Goal: Find specific page/section: Find specific page/section

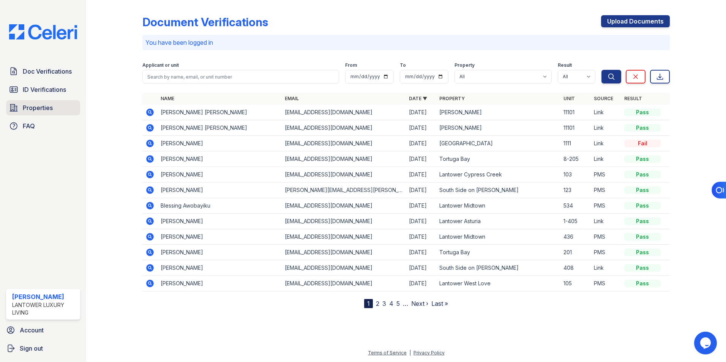
drag, startPoint x: 33, startPoint y: 106, endPoint x: 46, endPoint y: 114, distance: 14.9
click at [33, 106] on span "Properties" at bounding box center [38, 107] width 30 height 9
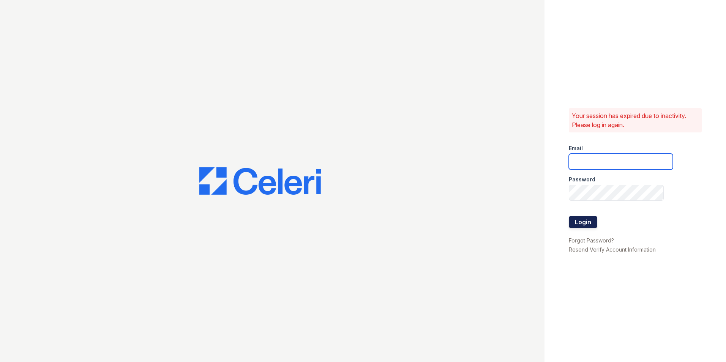
type input "[EMAIL_ADDRESS][DOMAIN_NAME]"
click at [581, 223] on button "Login" at bounding box center [583, 222] width 28 height 12
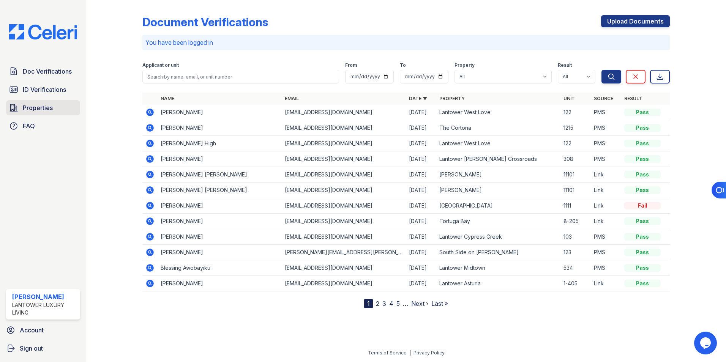
click at [29, 103] on link "Properties" at bounding box center [43, 107] width 74 height 15
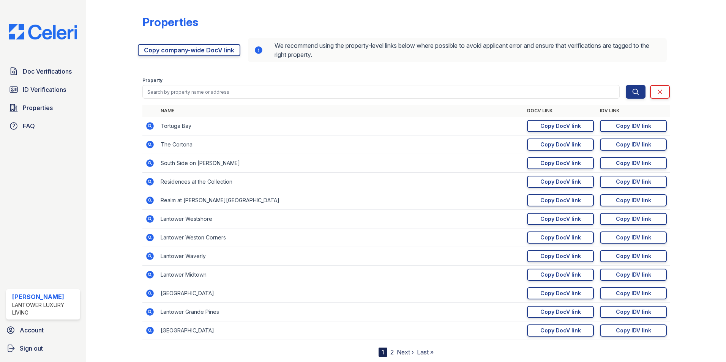
click at [401, 351] on link "Next ›" at bounding box center [405, 353] width 17 height 8
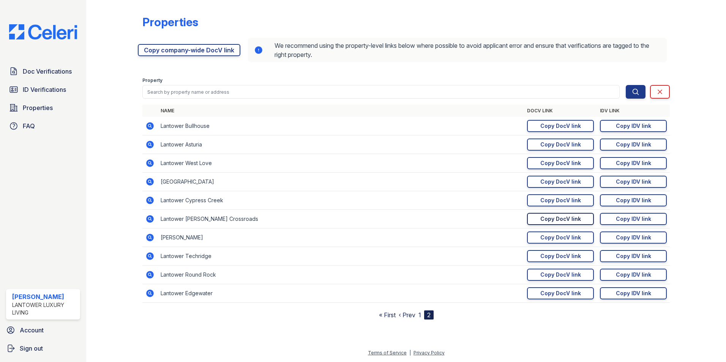
click at [574, 219] on div "Copy DocV link" at bounding box center [560, 219] width 41 height 8
click at [37, 347] on span "Sign out" at bounding box center [31, 348] width 23 height 9
